Goal: Communication & Community: Connect with others

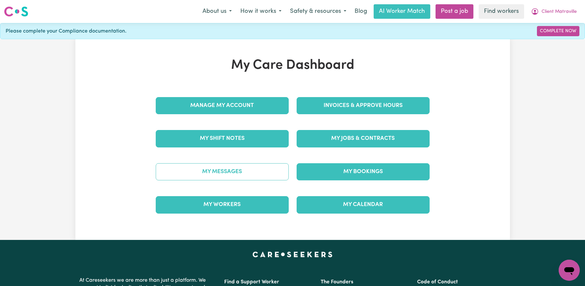
click at [252, 178] on link "My Messages" at bounding box center [222, 171] width 133 height 17
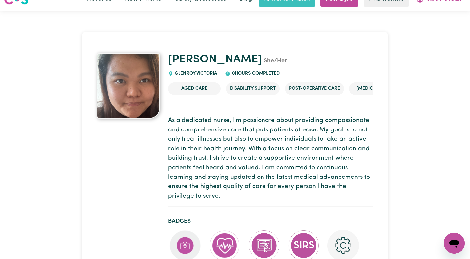
scroll to position [29, 0]
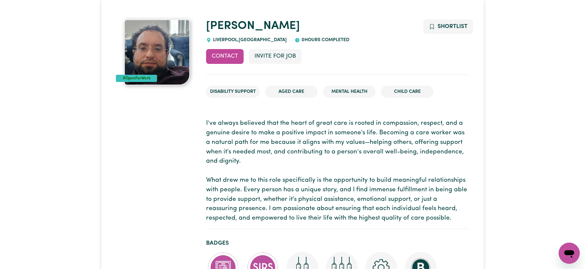
scroll to position [45, 0]
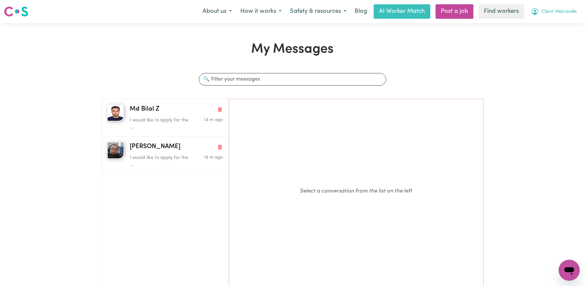
click at [555, 11] on span "Client Matraville" at bounding box center [558, 11] width 35 height 7
click at [551, 36] on link "Logout" at bounding box center [555, 38] width 52 height 13
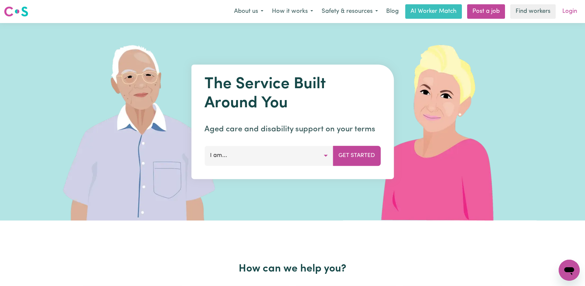
click at [563, 18] on link "Login" at bounding box center [569, 11] width 23 height 14
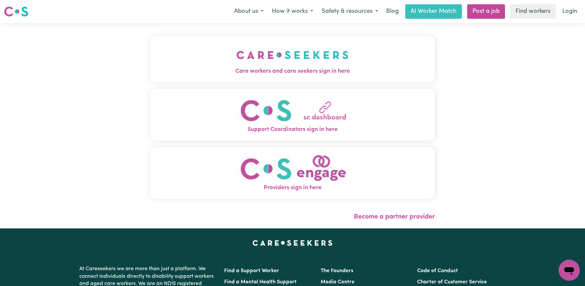
click at [287, 41] on button "Care workers and care seekers sign in here" at bounding box center [292, 59] width 285 height 46
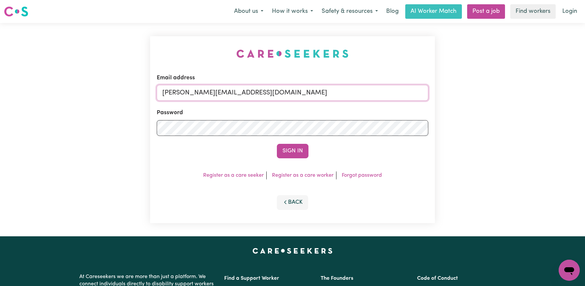
click at [337, 97] on input "annie@careseekers.com.au" at bounding box center [293, 93] width 272 height 16
drag, startPoint x: 320, startPoint y: 91, endPoint x: 197, endPoint y: 91, distance: 123.1
click at [197, 91] on input "superuser~AaronLynch@careseekers.com.au" at bounding box center [293, 93] width 272 height 16
type input "superuser~RobertMoorWC@careseekers.com.au"
click at [277, 144] on button "Sign In" at bounding box center [293, 151] width 32 height 14
